Goal: Use online tool/utility: Utilize a website feature to perform a specific function

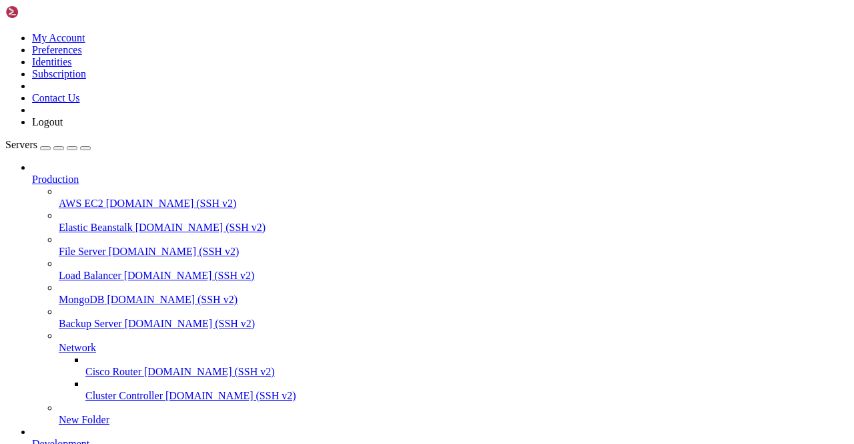
scroll to position [200, 0]
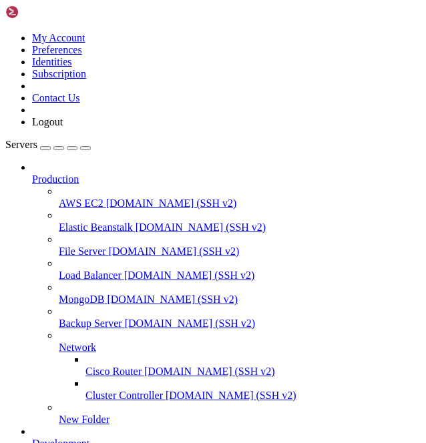
click at [85, 148] on div "button" at bounding box center [85, 148] width 0 height 0
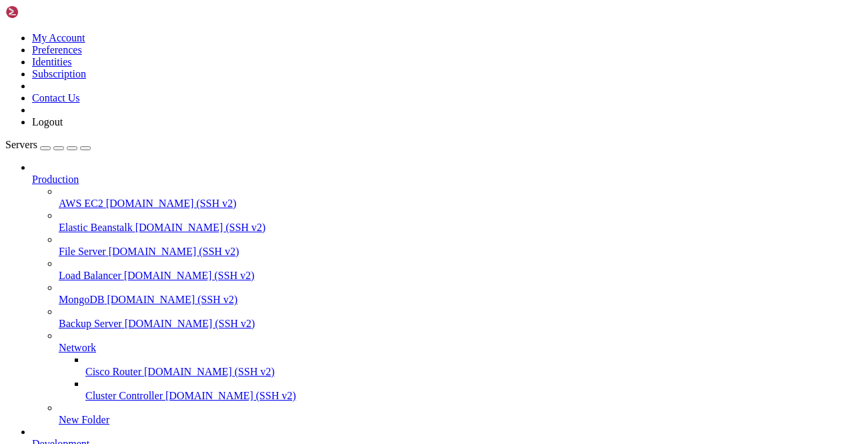
scroll to position [2590, 0]
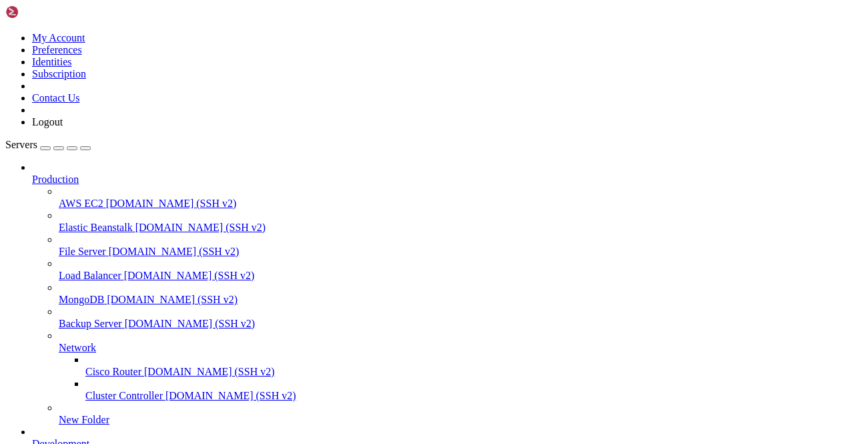
scroll to position [7428, 0]
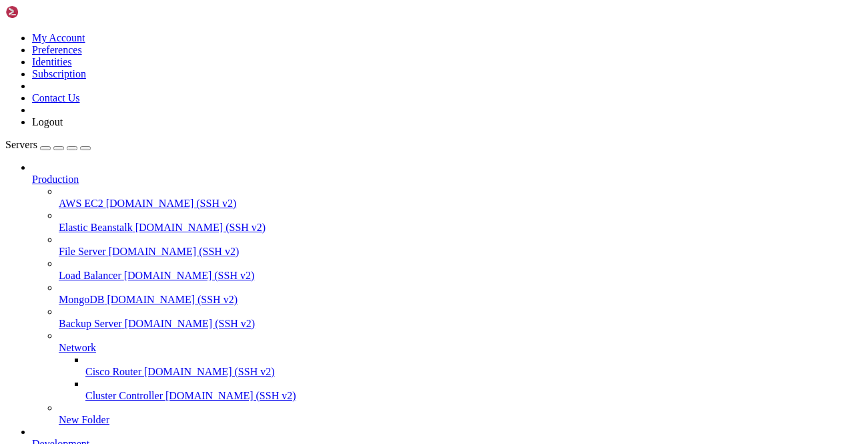
scroll to position [8316, 0]
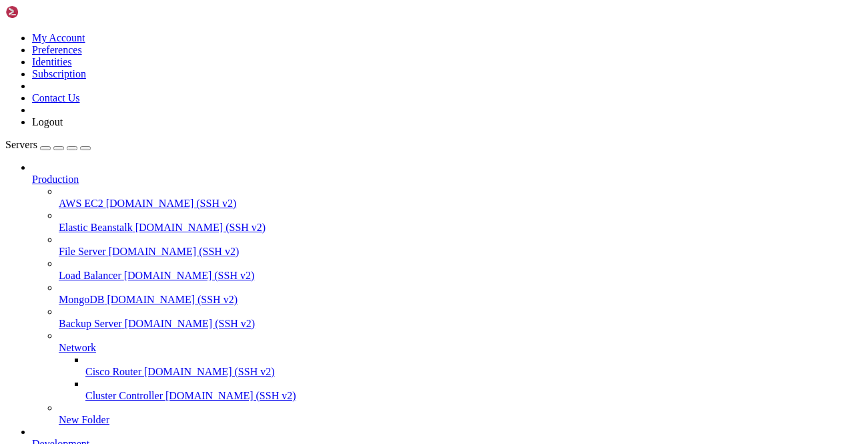
scroll to position [15364, 0]
type input "Telegram19"
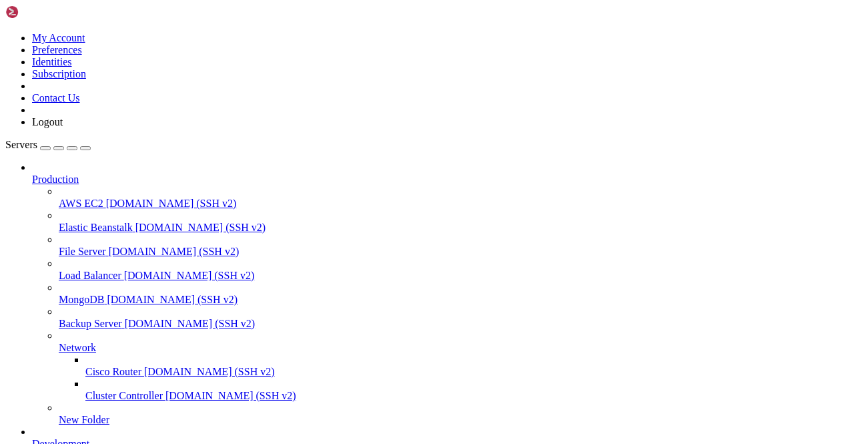
scroll to position [354, 0]
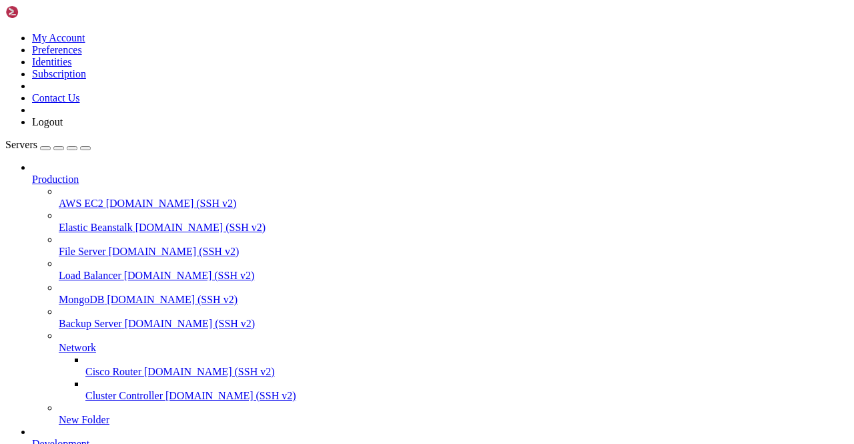
scroll to position [18234, 0]
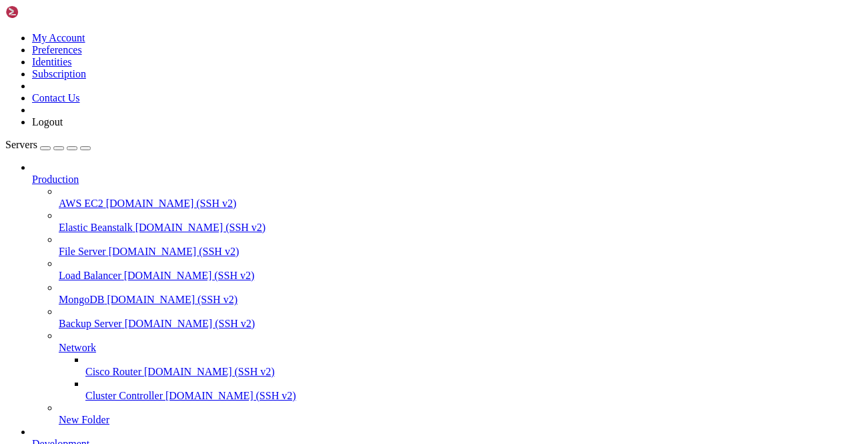
scroll to position [19469, 0]
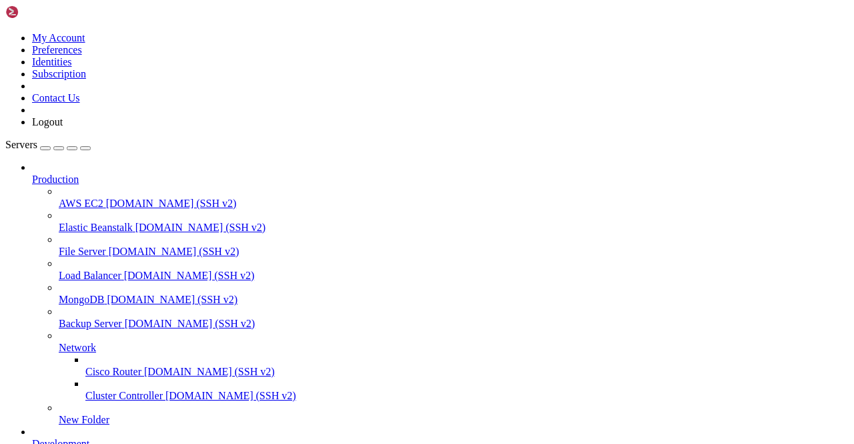
scroll to position [1255, 0]
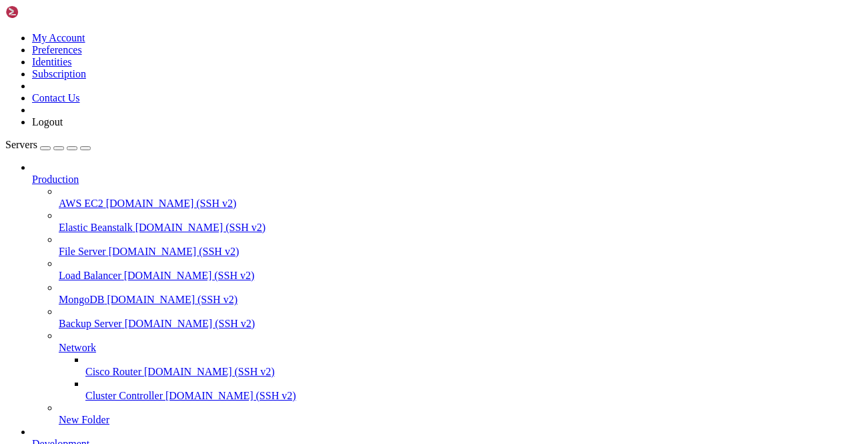
scroll to position [200, 0]
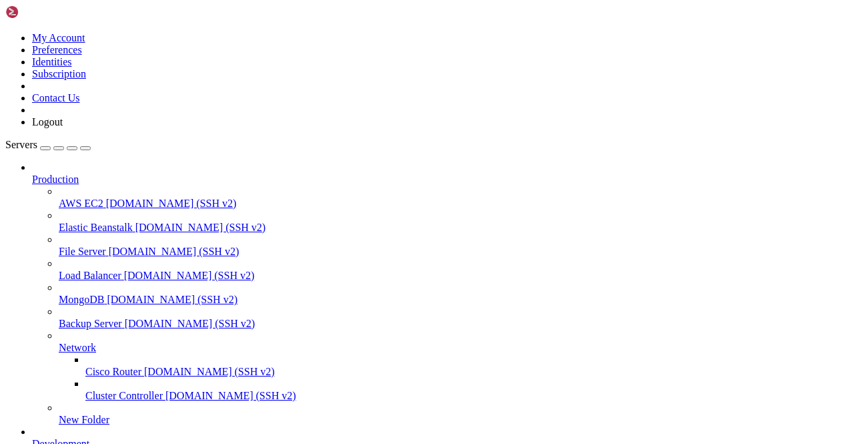
scroll to position [23774, 0]
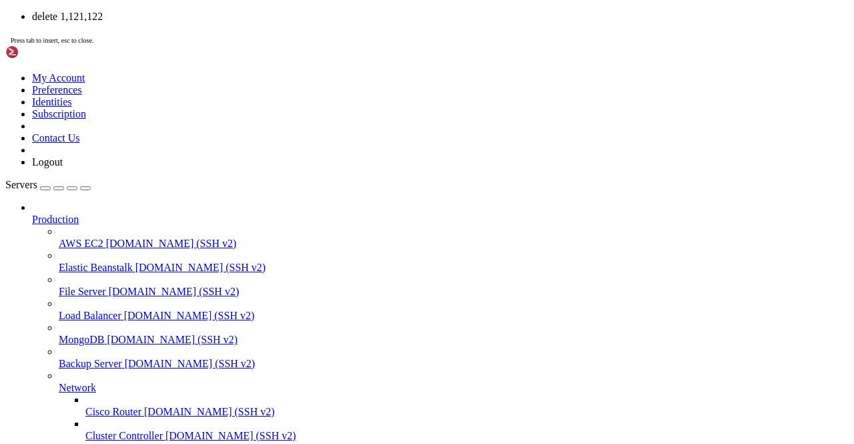
scroll to position [190, 0]
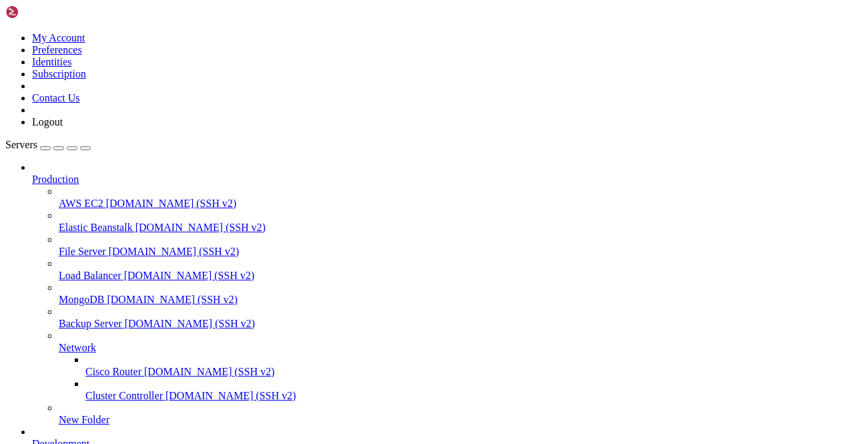
scroll to position [5920, 0]
